Goal: Find contact information: Find contact information

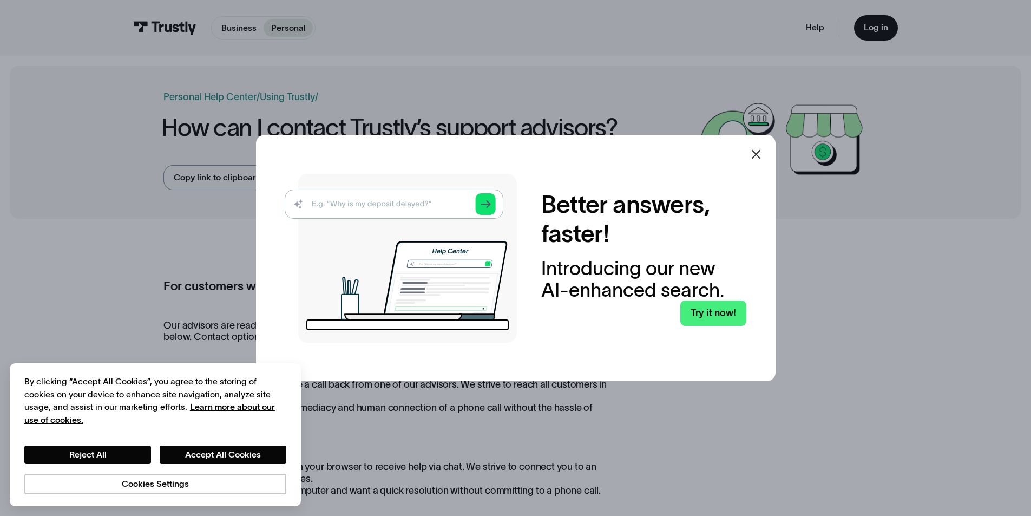
click at [762, 158] on icon at bounding box center [755, 154] width 13 height 13
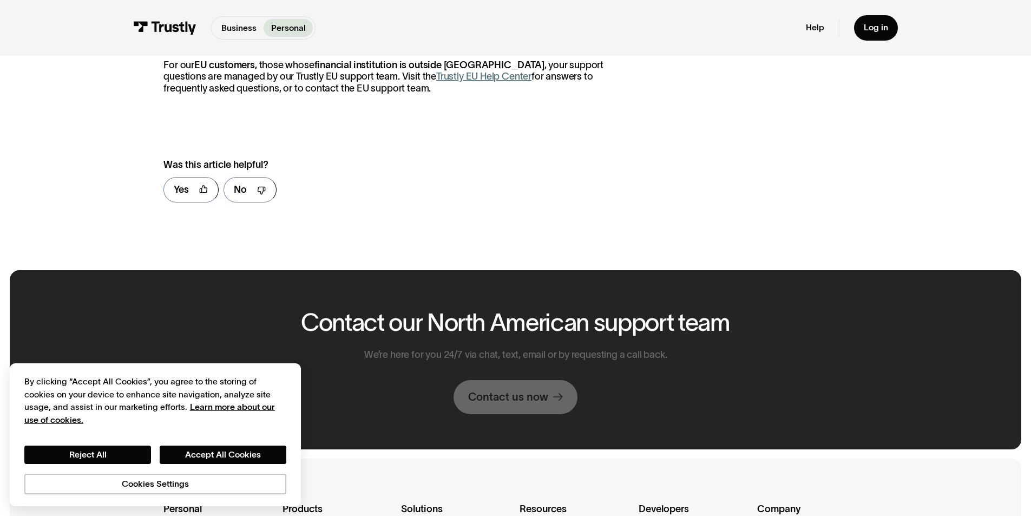
scroll to position [703, 0]
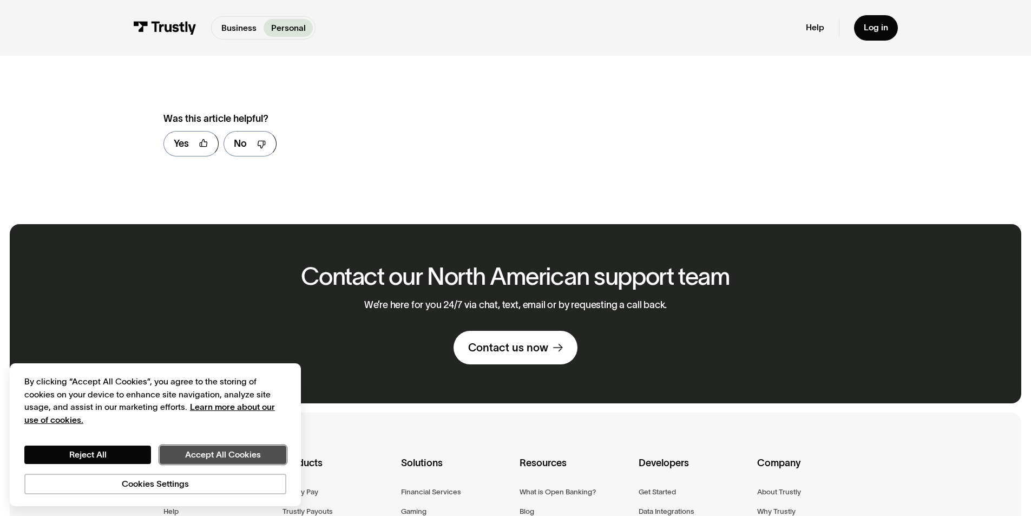
click at [213, 454] on button "Accept All Cookies" at bounding box center [223, 454] width 127 height 18
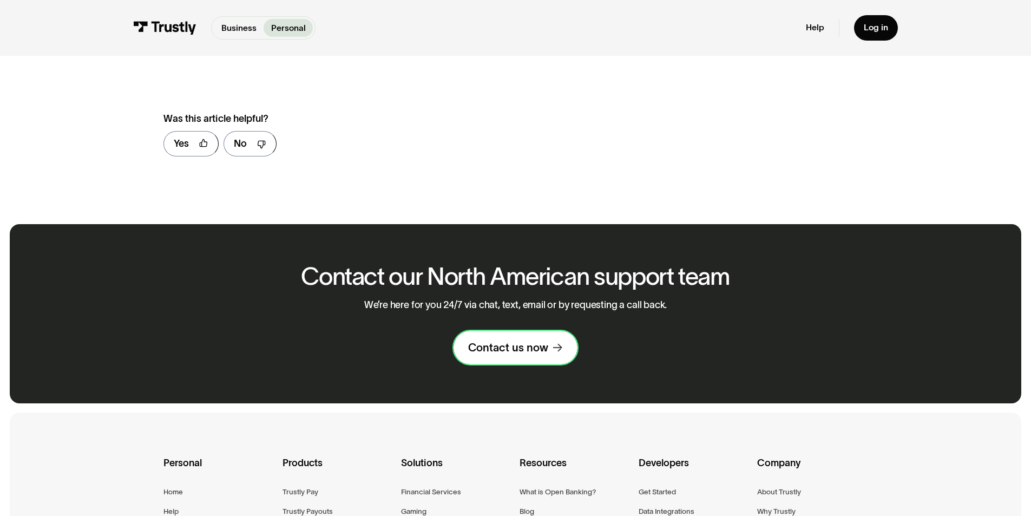
click at [522, 340] on link "Contact us now" at bounding box center [515, 348] width 124 height 34
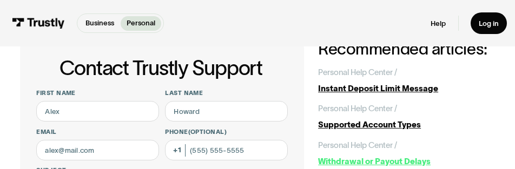
scroll to position [54, 0]
